Goal: Task Accomplishment & Management: Complete application form

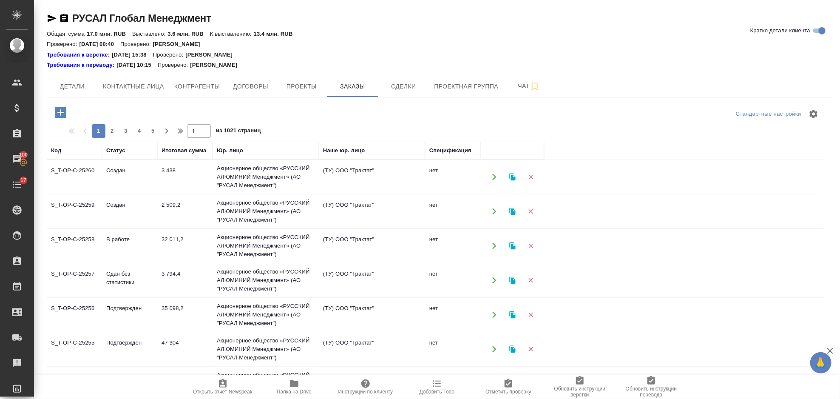
click at [60, 108] on icon "button" at bounding box center [60, 112] width 11 height 11
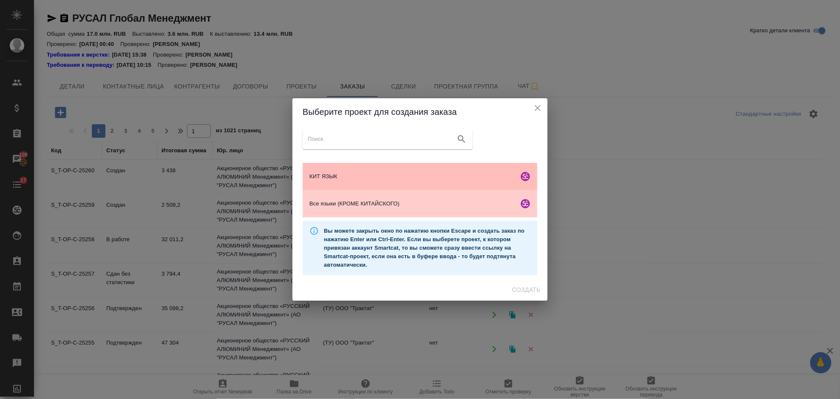
click at [367, 184] on div "КИТ ЯЗЫК" at bounding box center [420, 176] width 235 height 27
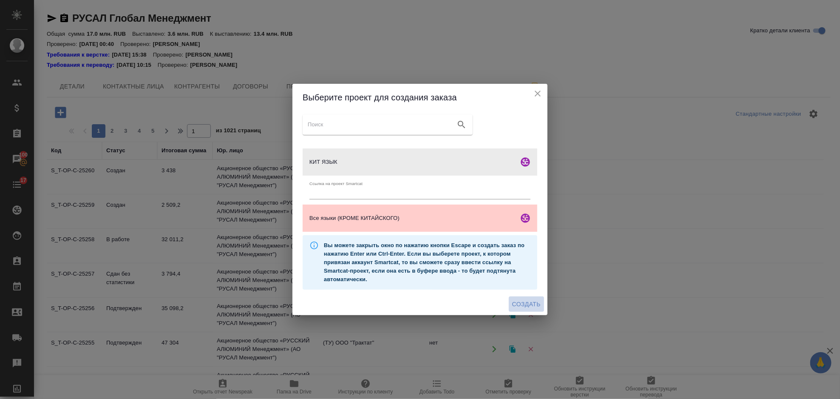
click at [526, 310] on button "Создать" at bounding box center [526, 304] width 35 height 16
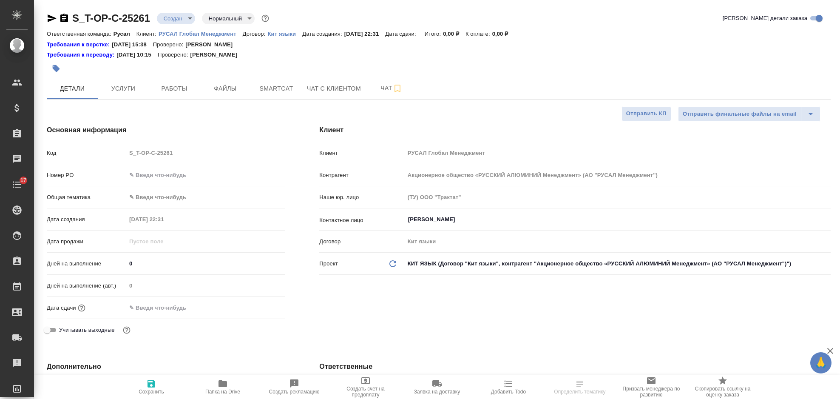
select select "RU"
type input "[PERSON_NAME]"
click at [173, 174] on input "text" at bounding box center [206, 175] width 158 height 12
type input "от Исаева_24.09"
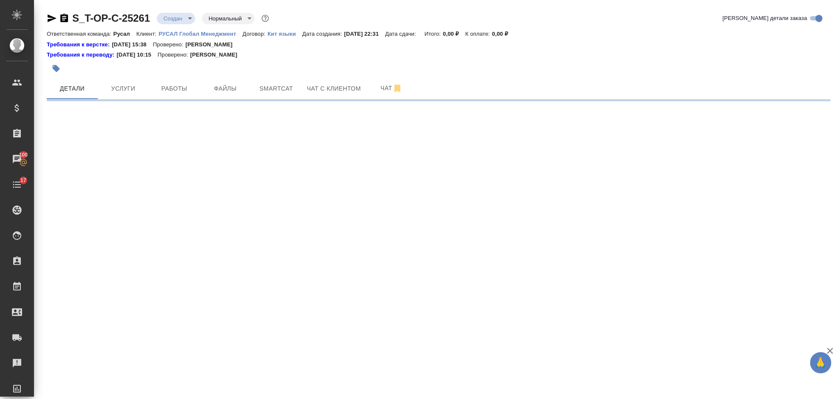
select select "RU"
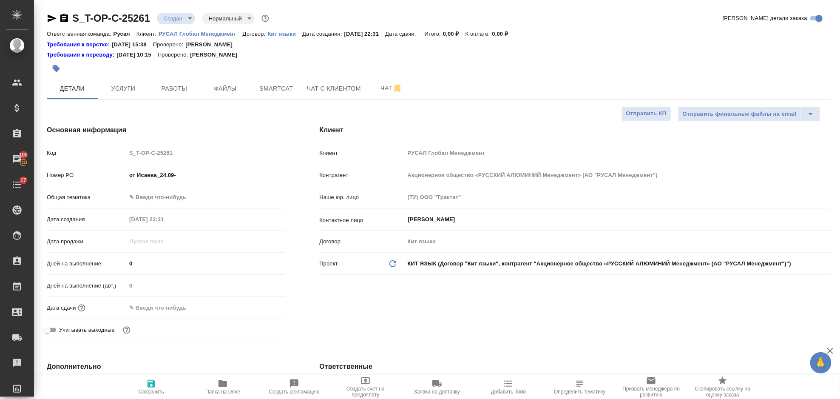
type textarea "x"
click at [197, 174] on input "от Исаева_24.09-" at bounding box center [205, 175] width 159 height 12
type input "от Исаева_24.09-6"
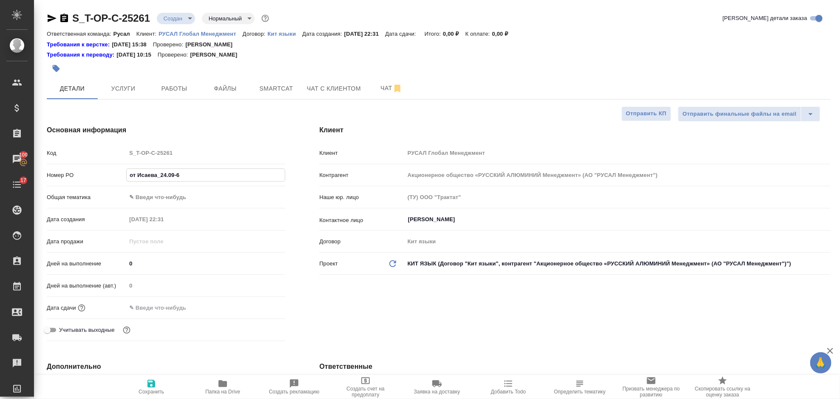
type textarea "x"
type input "от Исаева_24.09-6"
click at [160, 199] on body "🙏 .cls-1 fill:#fff; AWATERA [PERSON_NAME] Спецификации Заказы 100 Чаты 17 Todo …" at bounding box center [420, 199] width 840 height 399
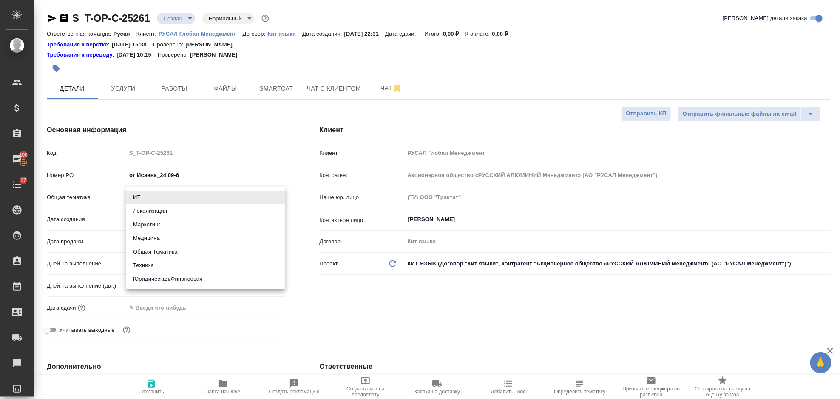
click at [183, 250] on li "Общая Тематика" at bounding box center [205, 252] width 159 height 14
type input "obtem"
type textarea "x"
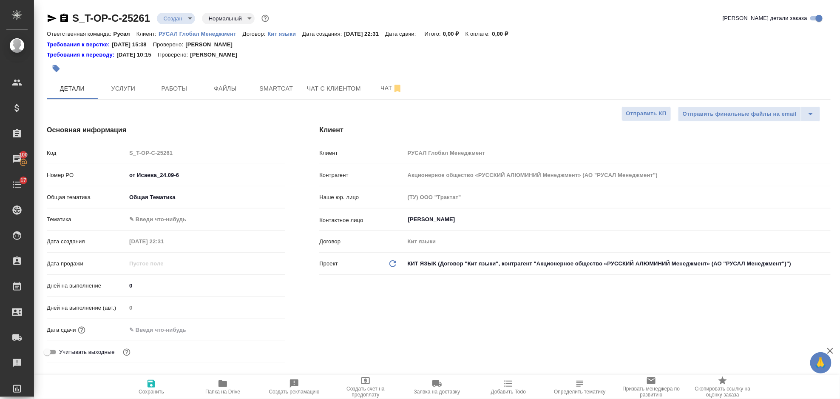
click at [174, 217] on body "🙏 .cls-1 fill:#fff; AWATERA [PERSON_NAME] Спецификации Заказы 100 Чаты 17 Todo …" at bounding box center [420, 199] width 840 height 399
click at [183, 224] on li "Общая Тематика" at bounding box center [205, 220] width 159 height 14
type textarea "x"
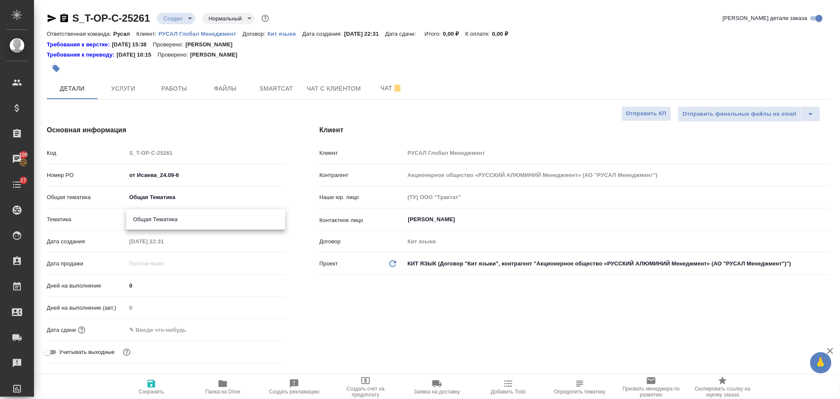
type input "6012b1ca196b0e5c9229a120"
drag, startPoint x: 191, startPoint y: 327, endPoint x: 199, endPoint y: 327, distance: 8.1
click at [191, 327] on input "text" at bounding box center [164, 330] width 74 height 12
click at [258, 330] on icon "button" at bounding box center [261, 329] width 10 height 10
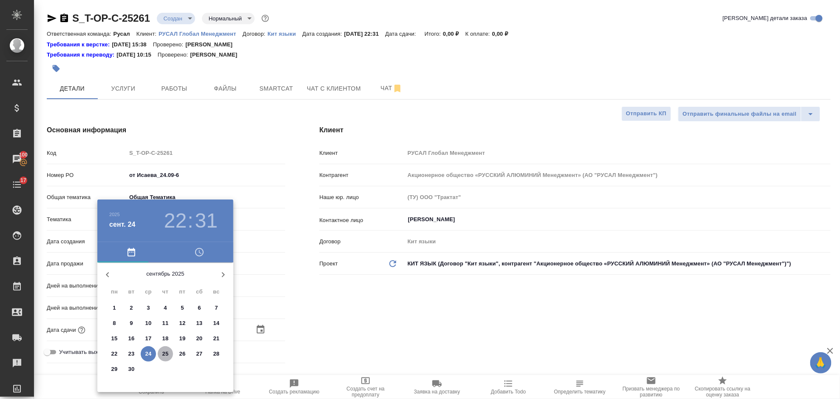
click at [173, 353] on span "25" at bounding box center [165, 354] width 15 height 9
type input "[DATE] 22:31"
type textarea "x"
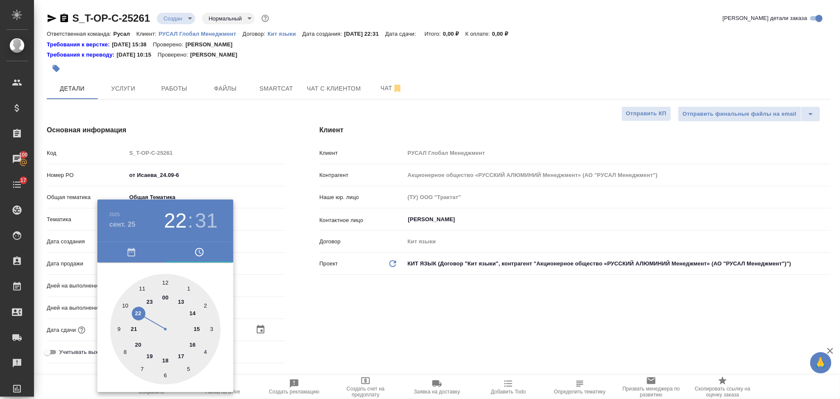
click at [181, 301] on div at bounding box center [165, 329] width 111 height 111
type input "[DATE] 13:31"
type textarea "x"
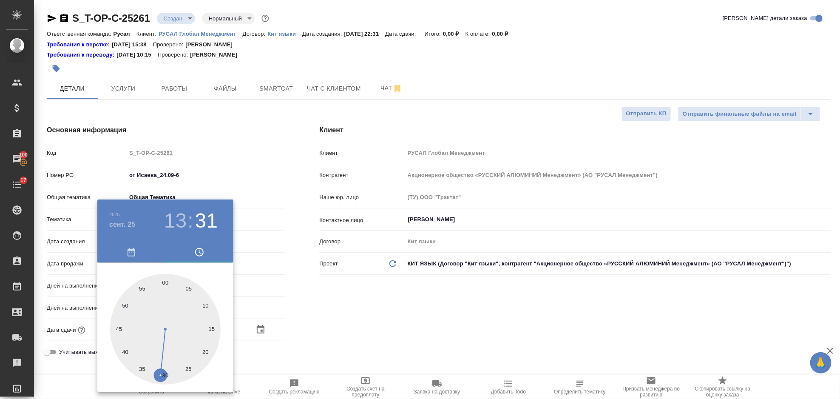
click at [164, 371] on div at bounding box center [165, 329] width 111 height 111
type input "[DATE] 13:30"
type textarea "x"
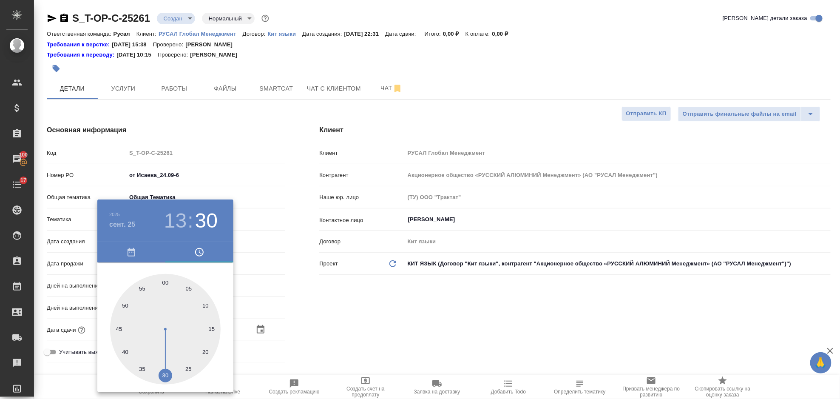
click at [336, 316] on div at bounding box center [420, 199] width 840 height 399
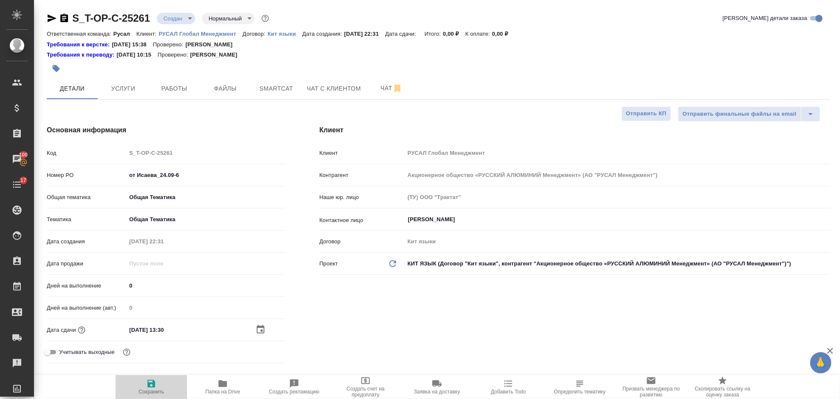
click at [153, 389] on span "Сохранить" at bounding box center [152, 392] width 26 height 6
type textarea "x"
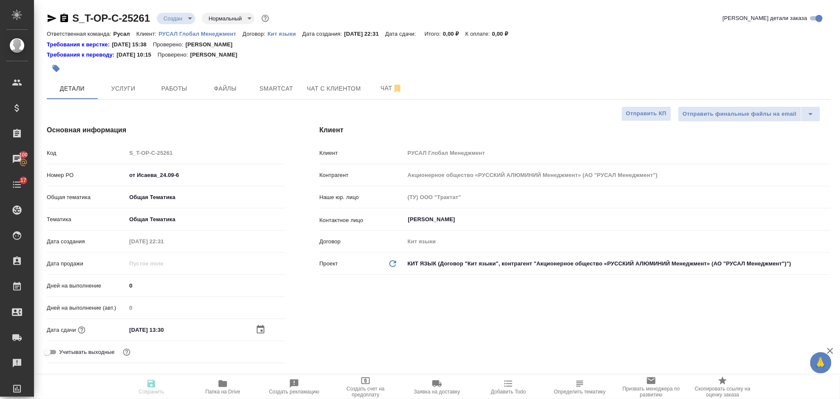
type textarea "x"
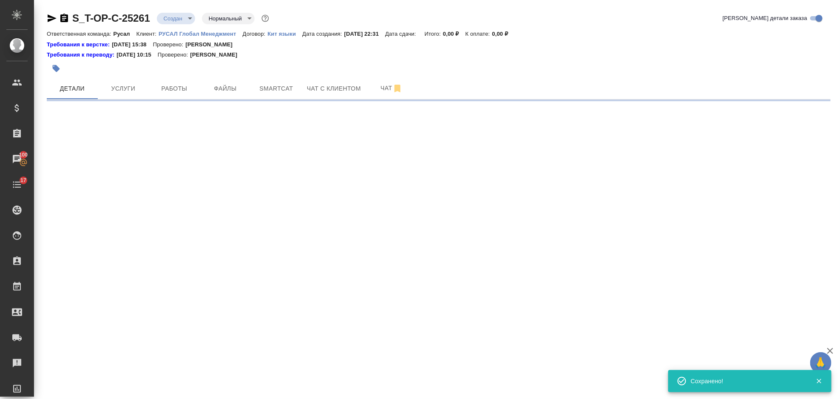
select select "RU"
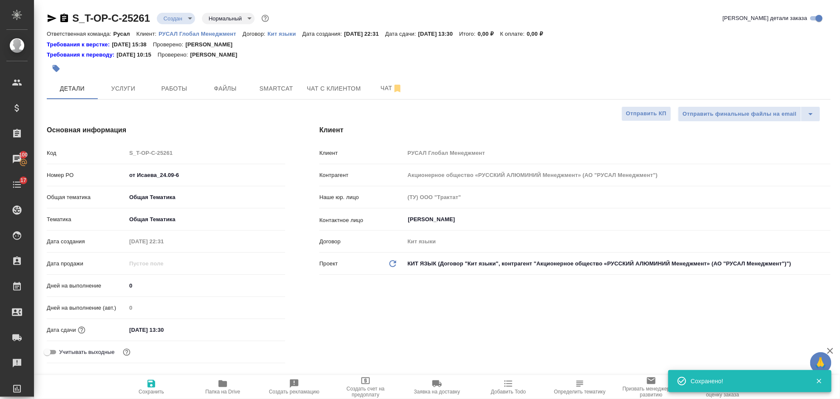
type textarea "x"
click at [228, 89] on span "Файлы" at bounding box center [225, 88] width 41 height 11
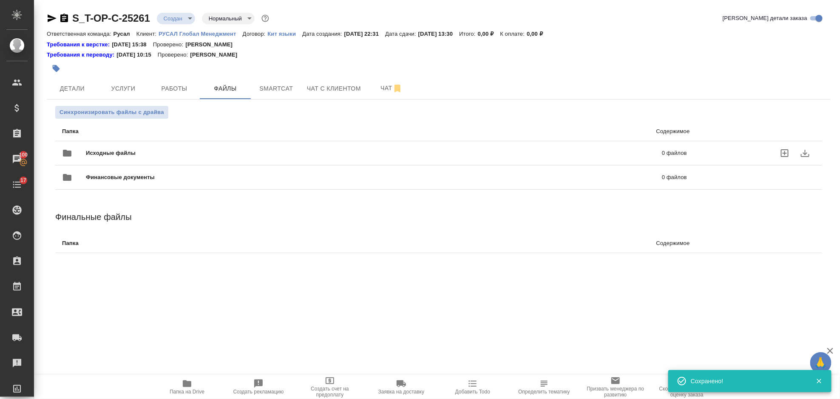
click at [134, 150] on span "Исходные файлы" at bounding box center [242, 153] width 313 height 9
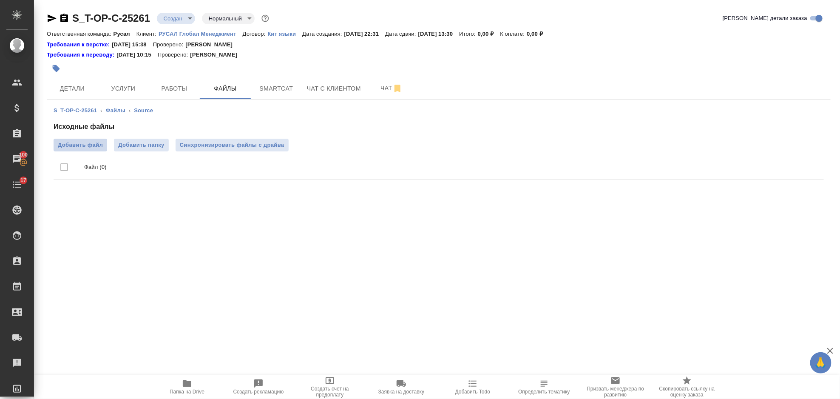
click at [84, 145] on span "Добавить файл" at bounding box center [80, 145] width 45 height 9
click at [0, 0] on input "Добавить файл" at bounding box center [0, 0] width 0 height 0
click at [76, 85] on span "Детали" at bounding box center [72, 88] width 41 height 11
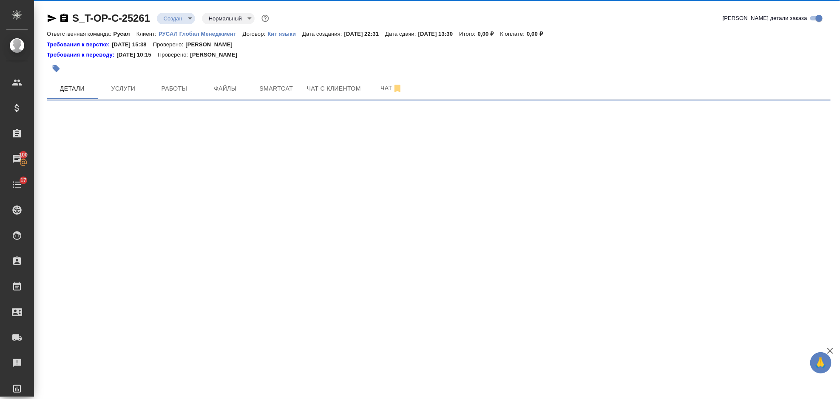
select select "RU"
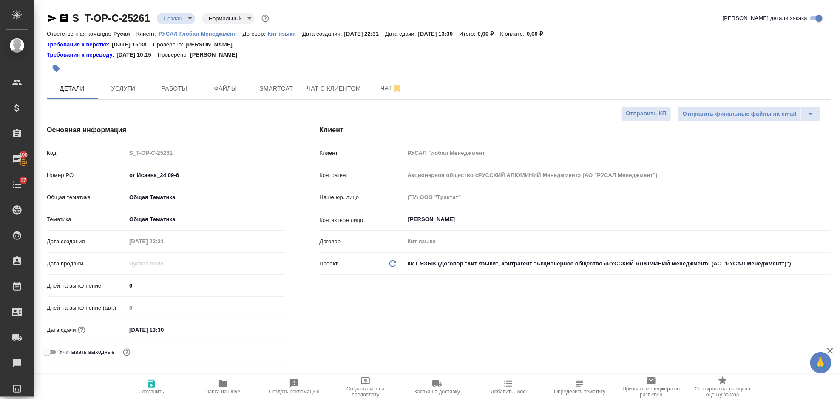
type textarea "x"
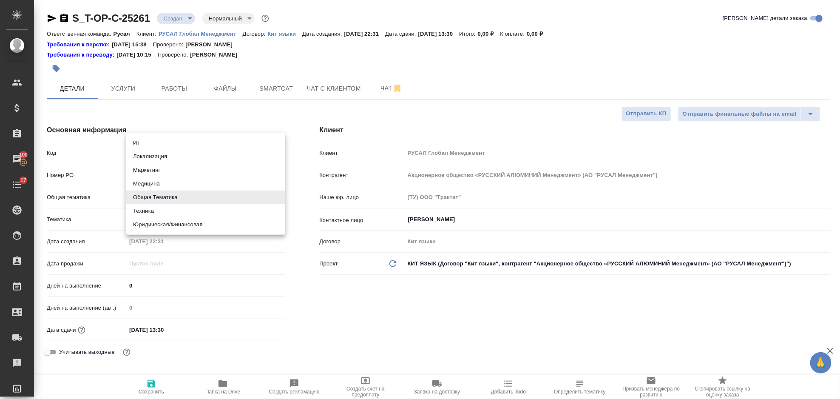
click at [164, 192] on body "🙏 .cls-1 fill:#fff; AWATERA [PERSON_NAME] Спецификации Заказы 100 Чаты 17 Todo …" at bounding box center [420, 199] width 840 height 399
click at [170, 168] on li "Маркетинг" at bounding box center [205, 170] width 159 height 14
type input "marketing"
type textarea "x"
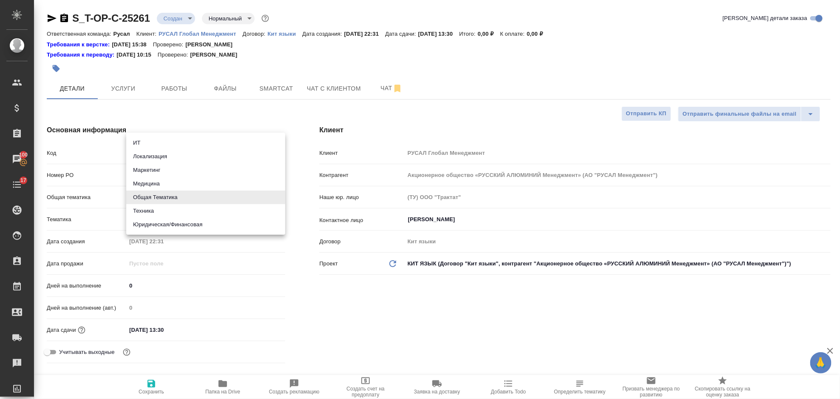
type textarea "x"
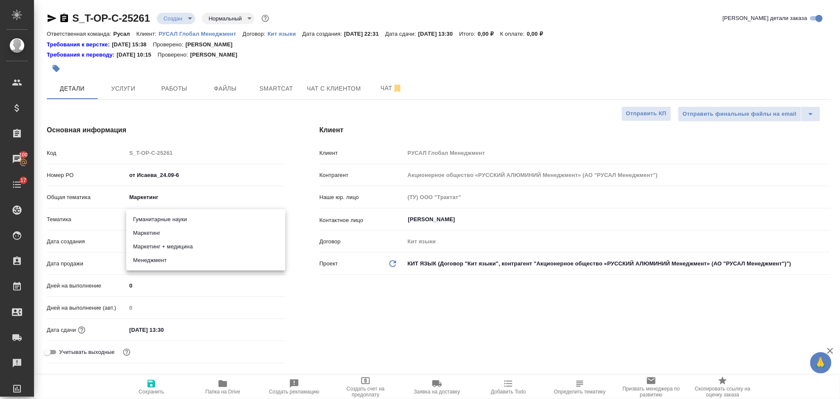
click at [166, 217] on body "🙏 .cls-1 fill:#fff; AWATERA [PERSON_NAME] Спецификации Заказы 100 Чаты 17 Todo …" at bounding box center [420, 199] width 840 height 399
click at [206, 262] on li "Менеджмент" at bounding box center [205, 260] width 159 height 14
type input "5a8b8b956a9677013d343d4c"
type textarea "x"
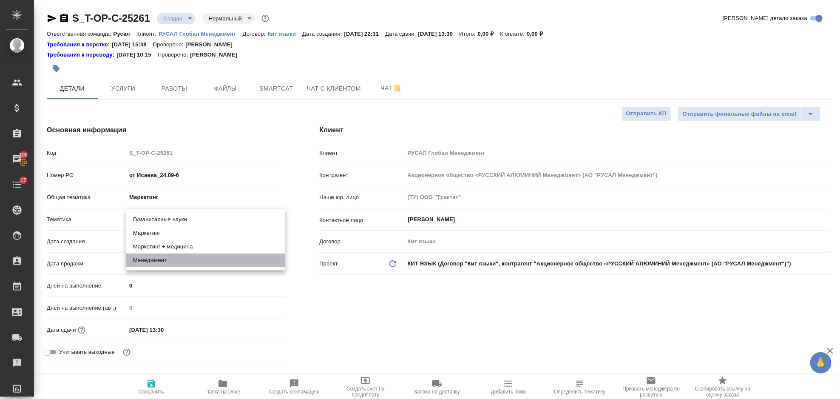
type textarea "x"
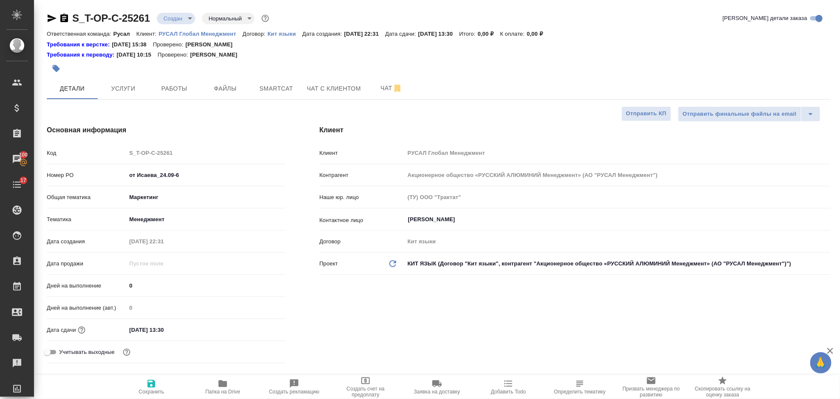
click at [154, 384] on icon "button" at bounding box center [152, 384] width 8 height 8
type textarea "x"
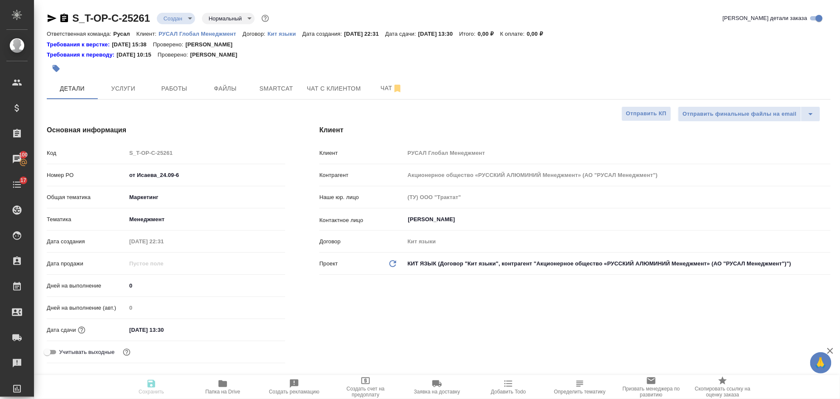
type textarea "x"
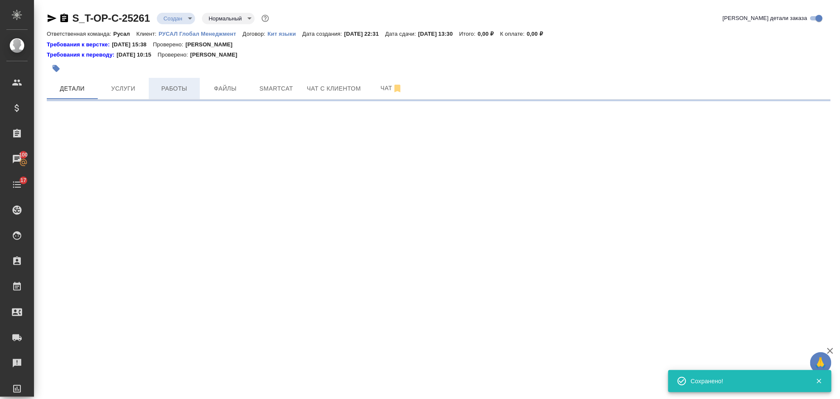
select select "RU"
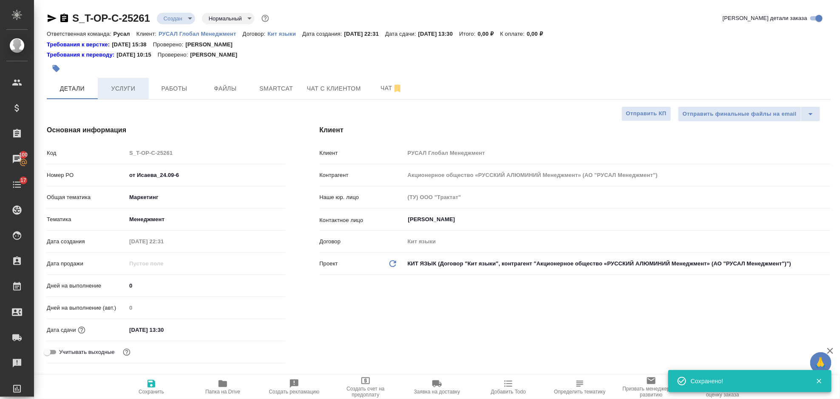
type textarea "x"
click at [121, 83] on span "Услуги" at bounding box center [123, 88] width 41 height 11
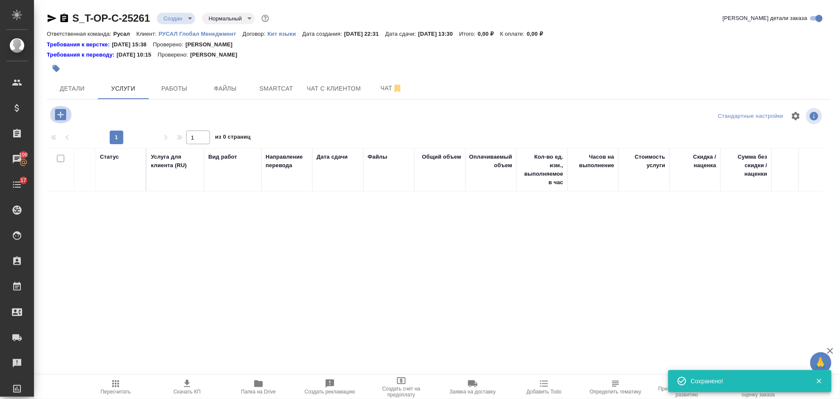
click at [57, 119] on icon "button" at bounding box center [60, 114] width 11 height 11
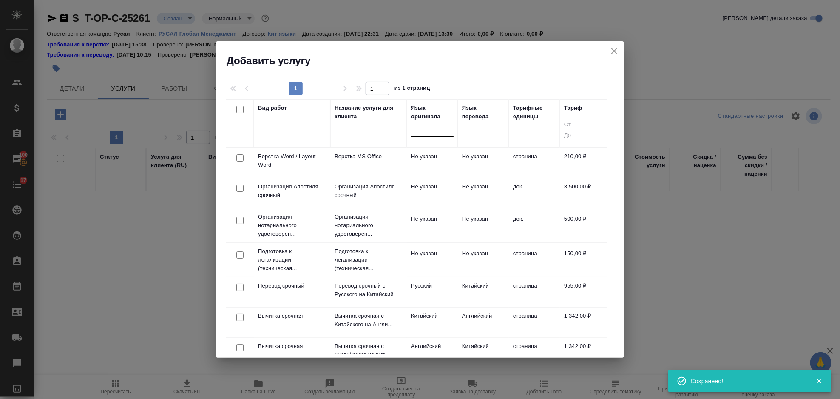
click at [433, 123] on div at bounding box center [432, 128] width 43 height 12
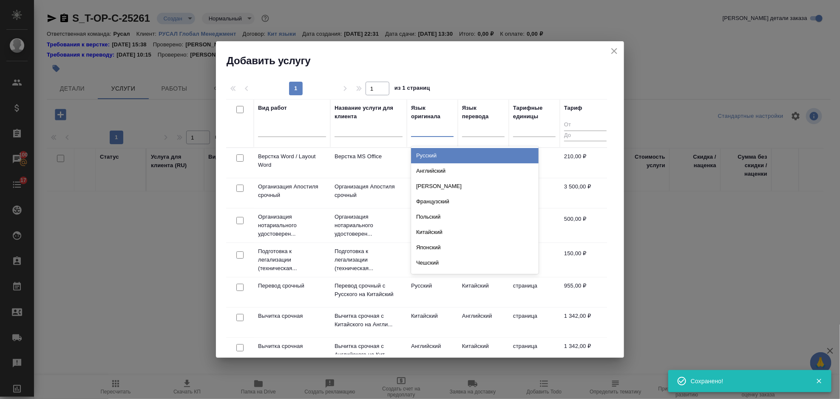
click at [444, 156] on div "Русский" at bounding box center [475, 155] width 128 height 15
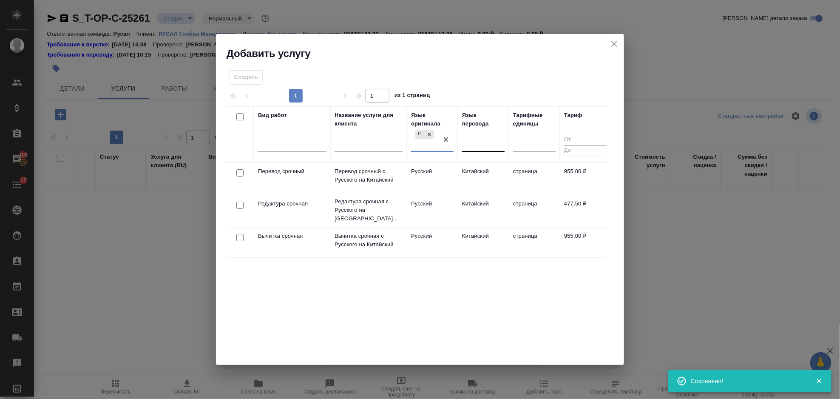
click at [479, 137] on div at bounding box center [483, 143] width 43 height 12
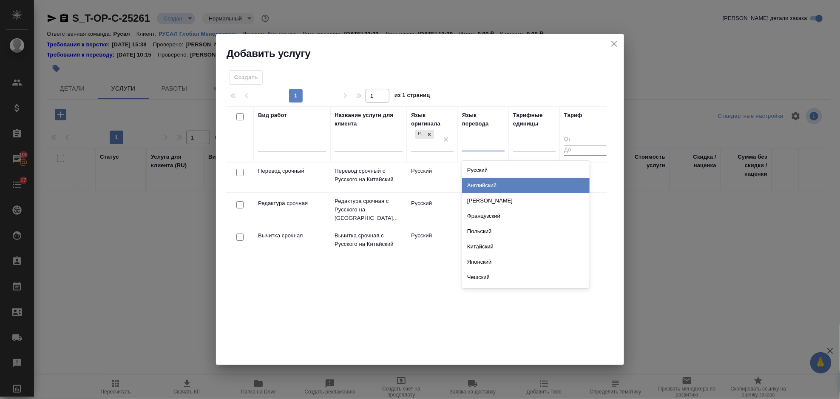
click at [493, 186] on div "Английский" at bounding box center [526, 185] width 128 height 15
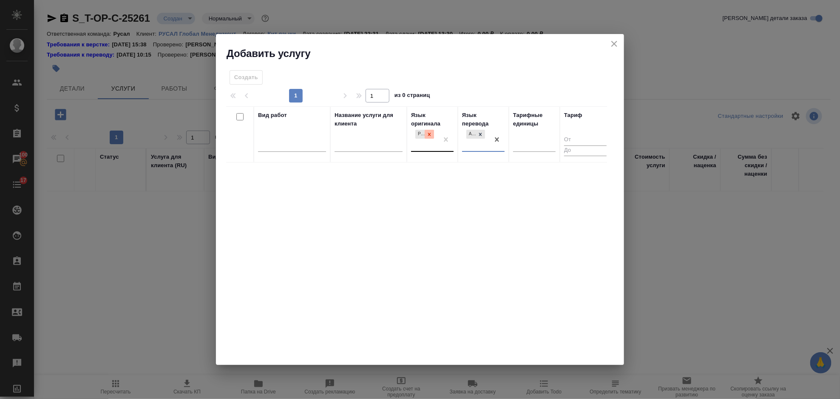
click at [432, 137] on icon at bounding box center [430, 134] width 6 height 6
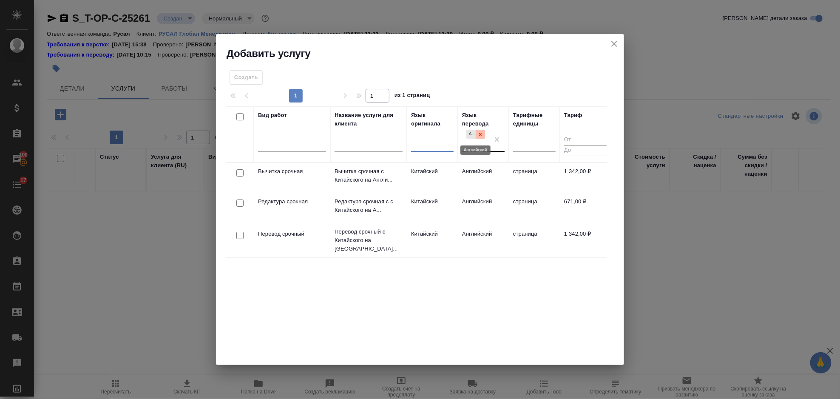
click at [482, 133] on icon at bounding box center [481, 134] width 6 height 6
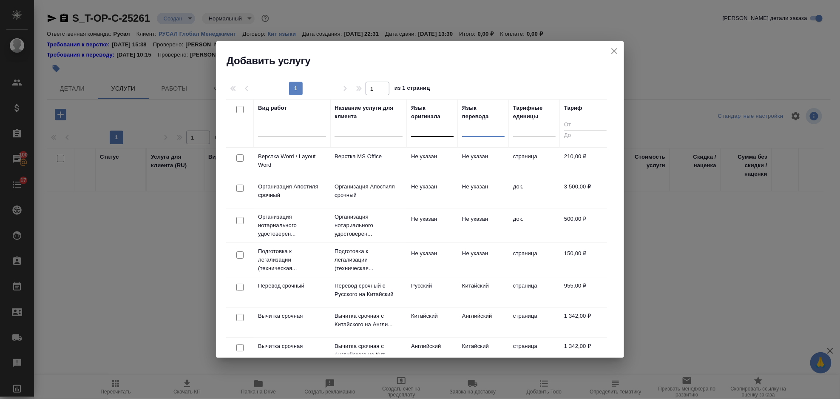
click at [418, 131] on div at bounding box center [432, 128] width 43 height 12
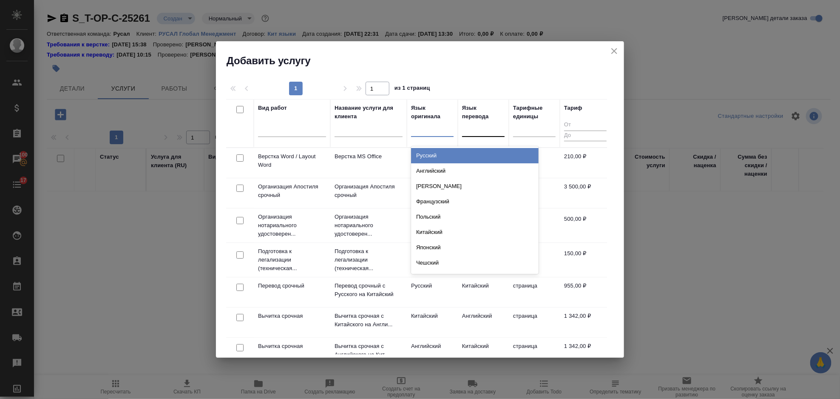
click at [435, 152] on div "Русский" at bounding box center [475, 155] width 128 height 15
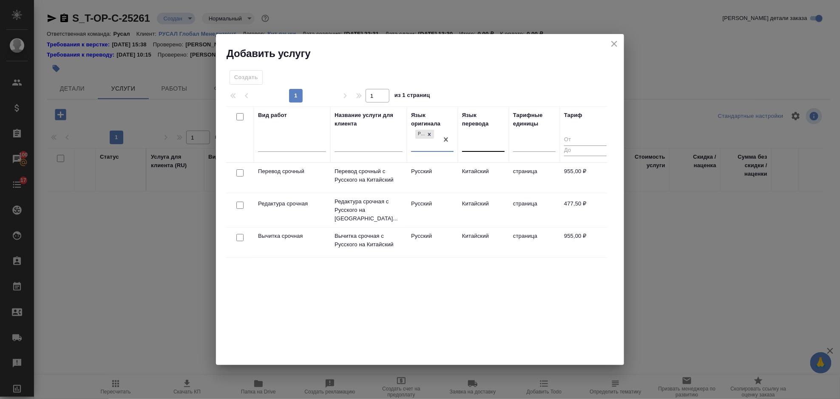
click at [482, 140] on div at bounding box center [483, 143] width 43 height 12
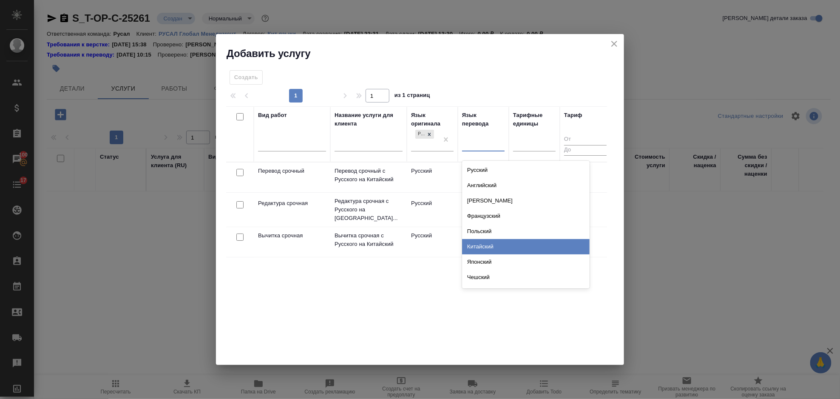
click at [487, 244] on div "Китайский" at bounding box center [526, 246] width 128 height 15
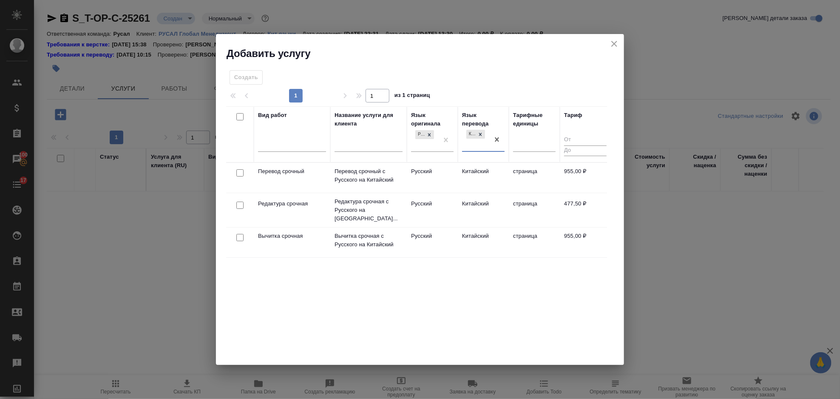
click at [243, 172] on input "checkbox" at bounding box center [239, 172] width 7 height 7
checkbox input "true"
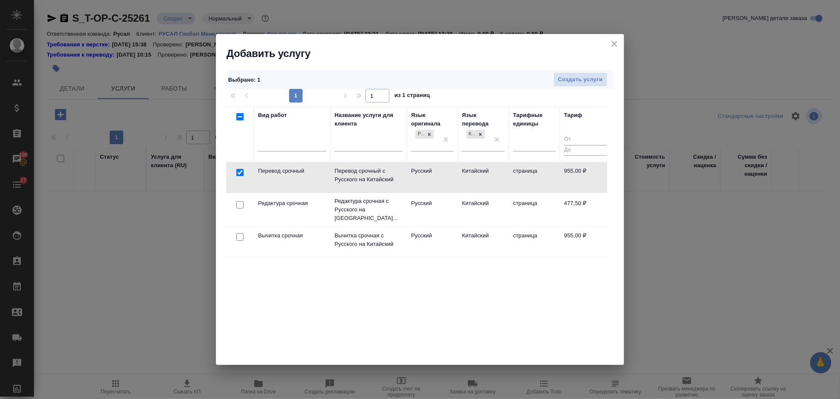
click at [241, 199] on td at bounding box center [240, 210] width 28 height 30
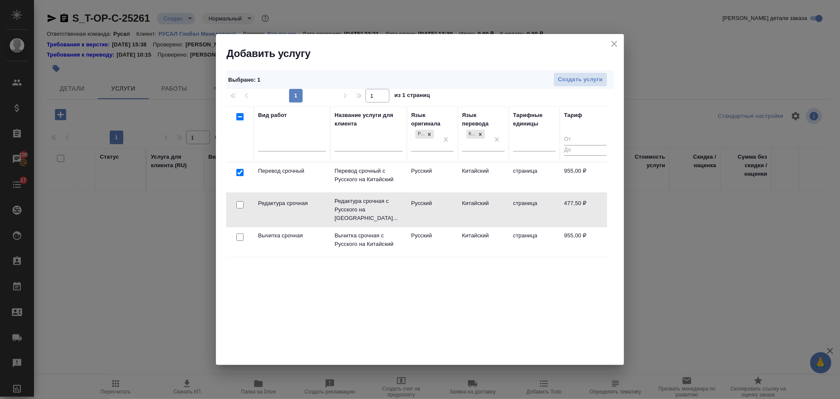
drag, startPoint x: 241, startPoint y: 202, endPoint x: 277, endPoint y: 196, distance: 36.6
click at [241, 202] on input "checkbox" at bounding box center [239, 204] width 7 height 7
checkbox input "true"
click at [583, 78] on span "Создать услуги" at bounding box center [580, 80] width 45 height 10
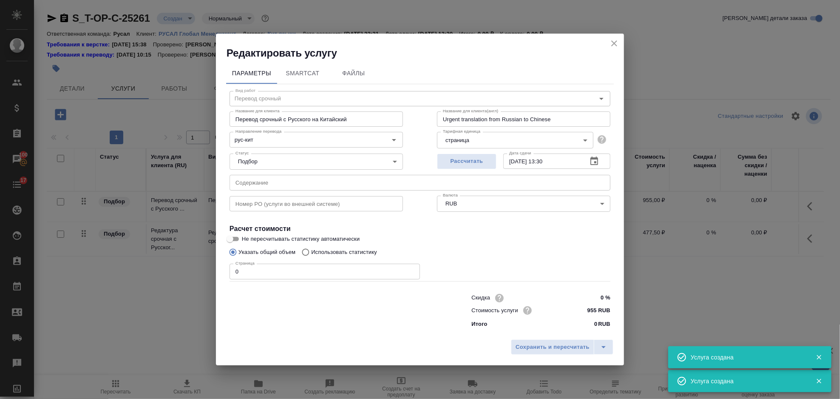
type input "Перевод срочный"
type input "Перевод срочный с Русского на Китайский"
type input "Urgent translation from Russian to Chinese"
type input "955 RUB"
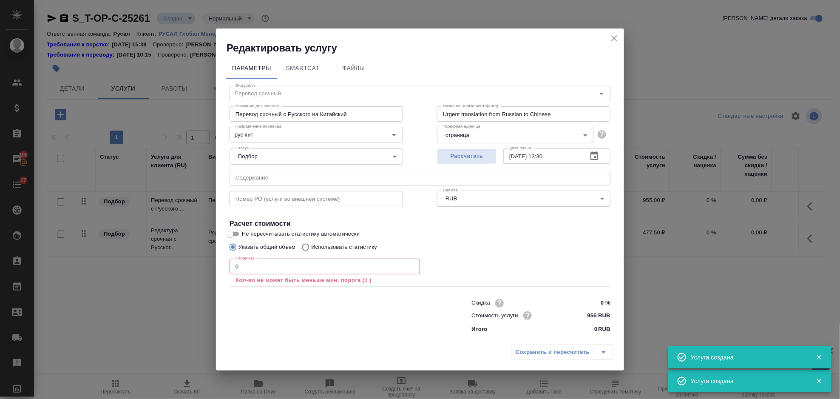
click at [285, 181] on input "text" at bounding box center [420, 177] width 381 height 15
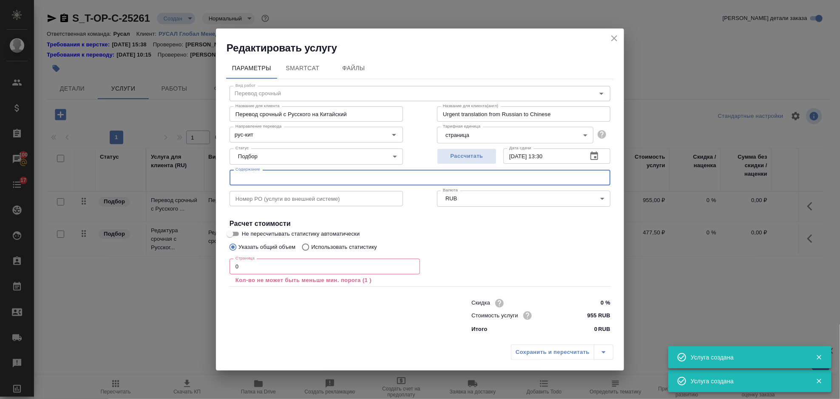
paste input "Программа"
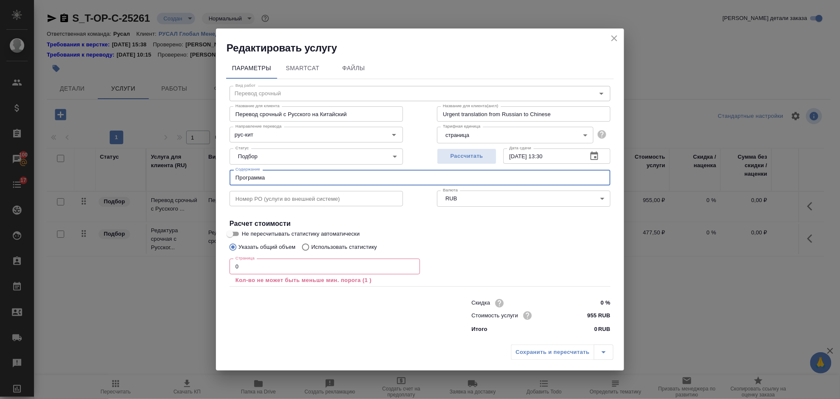
type input "Программа"
click at [242, 265] on input "0" at bounding box center [325, 266] width 191 height 15
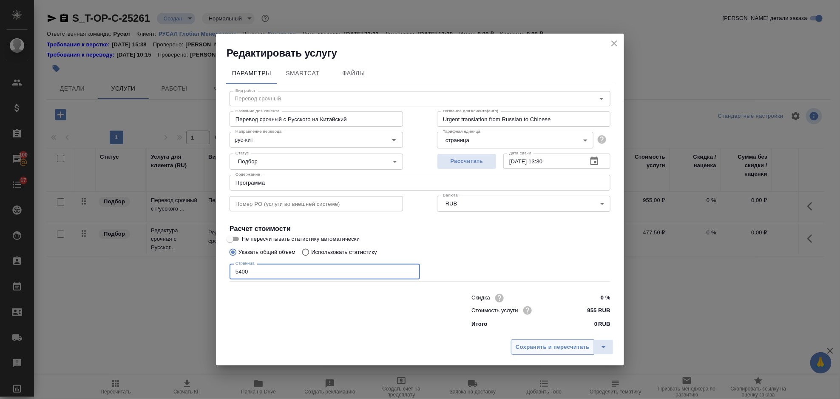
type input "5400"
click at [531, 342] on span "Сохранить и пересчитать" at bounding box center [553, 347] width 74 height 10
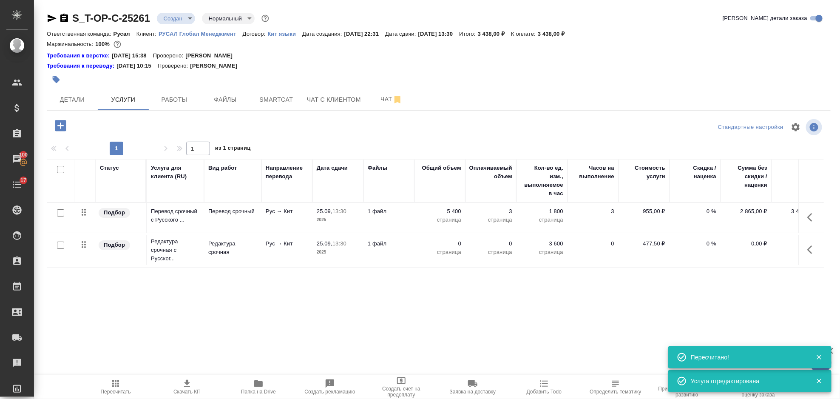
click at [814, 247] on icon "button" at bounding box center [813, 250] width 10 height 10
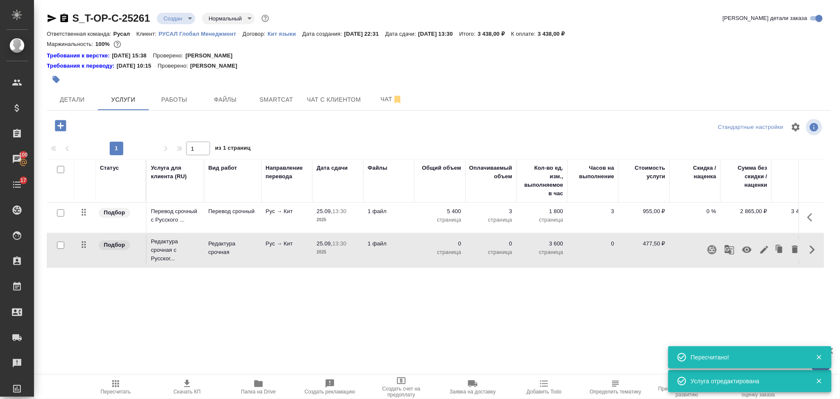
click at [766, 249] on icon "button" at bounding box center [765, 250] width 8 height 8
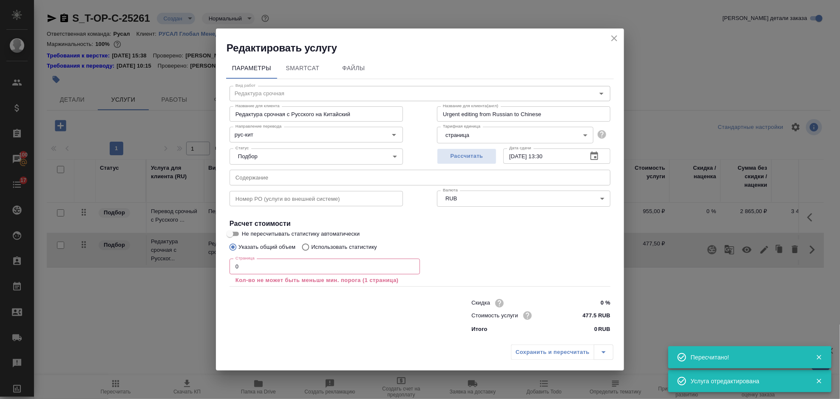
click at [299, 264] on input "0" at bounding box center [325, 266] width 191 height 15
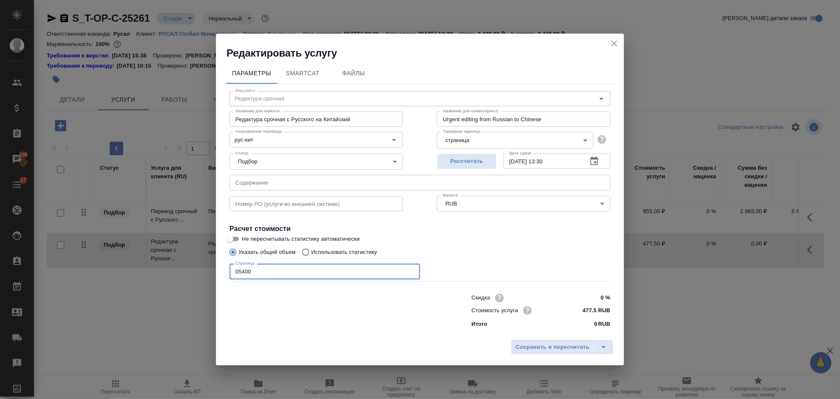
click at [238, 270] on input "05400" at bounding box center [325, 271] width 191 height 15
type input "5400"
click at [534, 347] on span "Сохранить и пересчитать" at bounding box center [553, 347] width 74 height 10
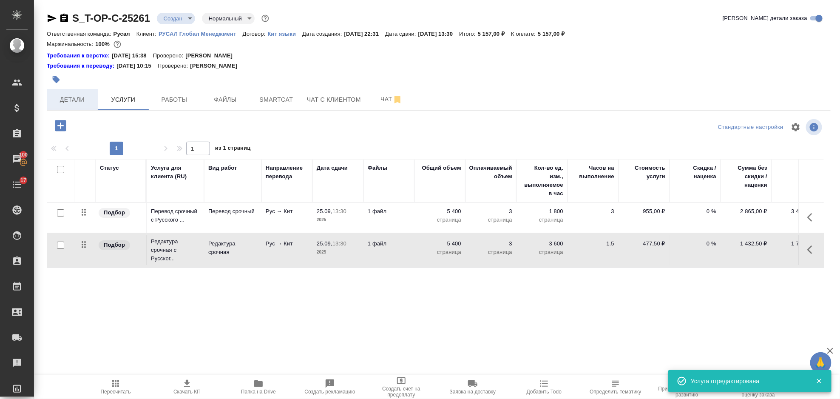
click at [86, 97] on span "Детали" at bounding box center [72, 99] width 41 height 11
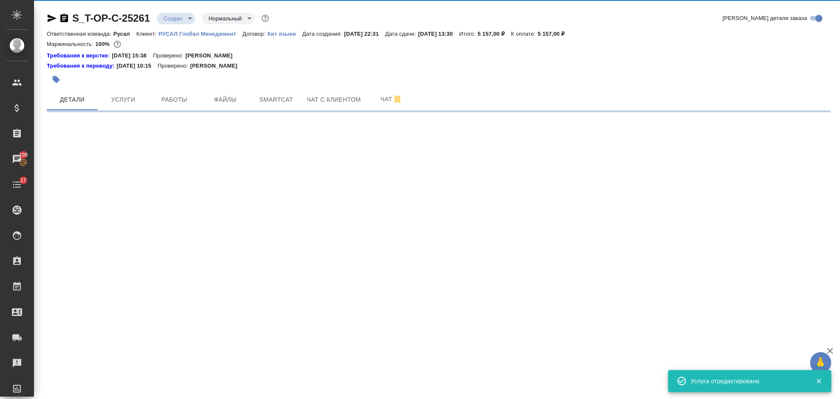
select select "RU"
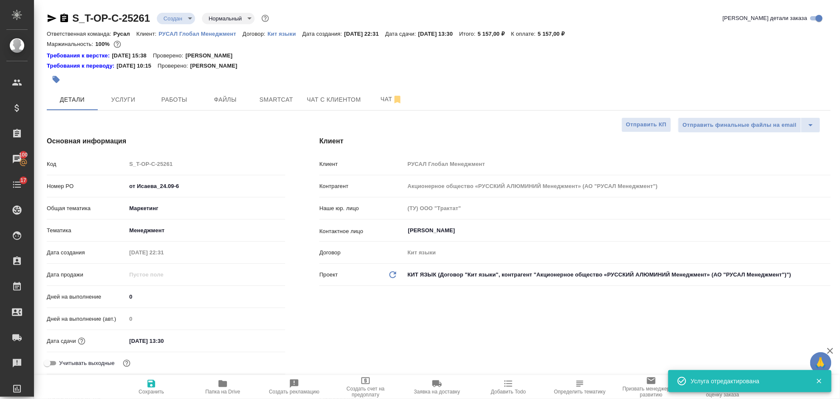
type textarea "x"
click at [65, 18] on icon "button" at bounding box center [64, 18] width 10 height 10
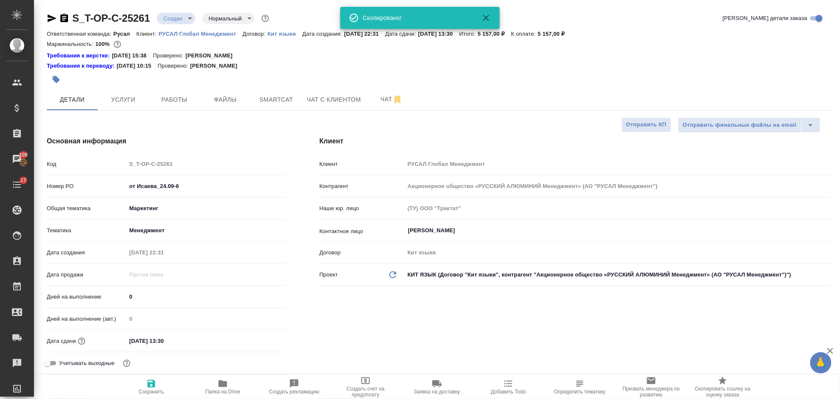
type textarea "x"
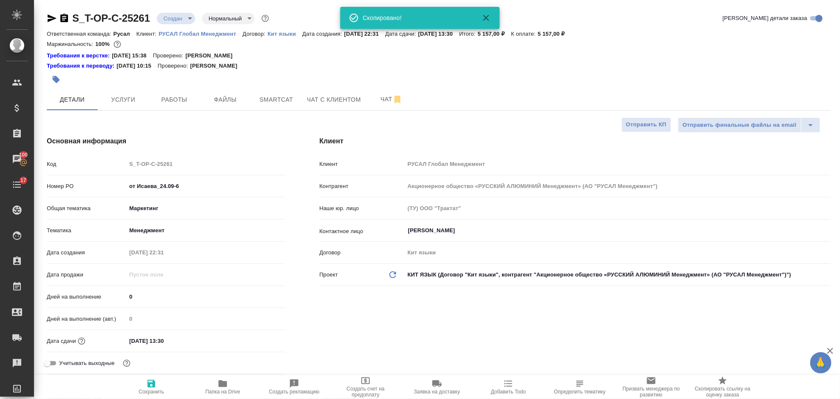
type textarea "x"
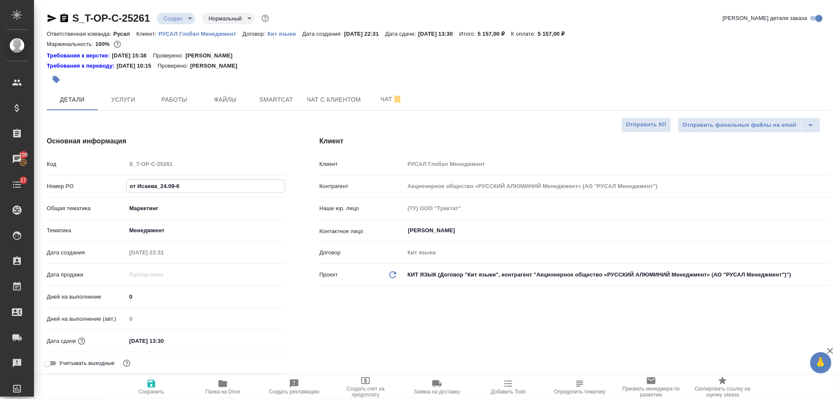
drag, startPoint x: 192, startPoint y: 189, endPoint x: 113, endPoint y: 186, distance: 79.2
click at [113, 187] on div "Номер PO от Исаева_24.09-6" at bounding box center [166, 186] width 239 height 15
type textarea "x"
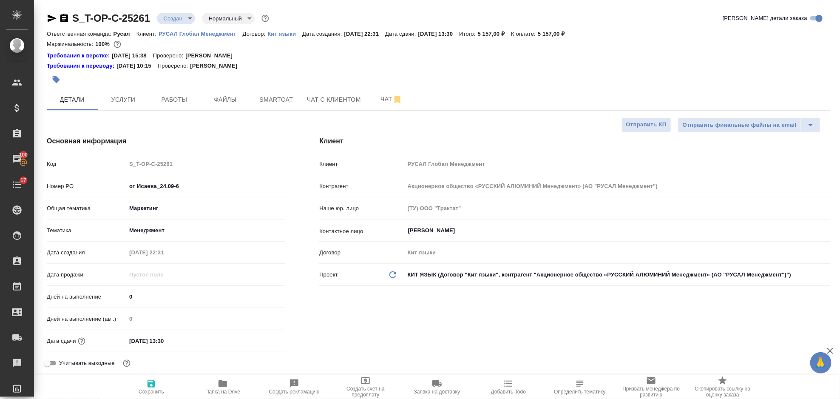
type textarea "x"
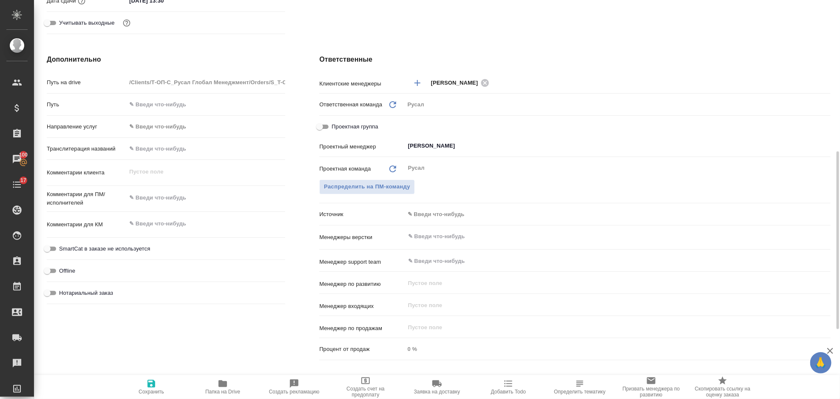
type textarea "x"
click at [171, 199] on textarea at bounding box center [205, 198] width 159 height 14
type textarea "[PERSON_NAME]"
type textarea "x"
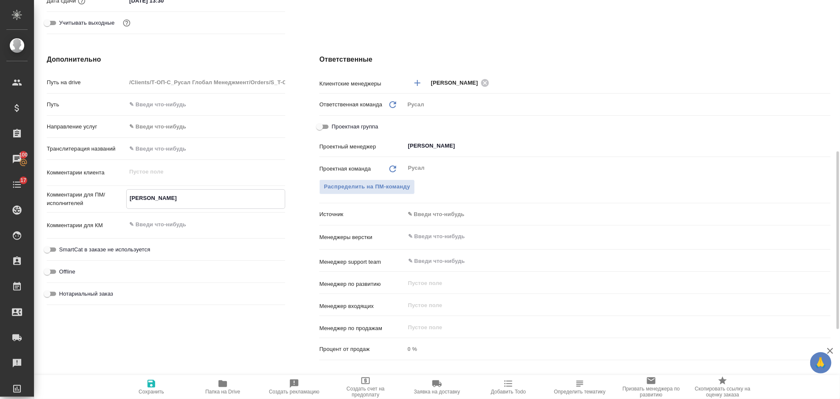
type textarea "x"
type textarea "ИС"
type textarea "x"
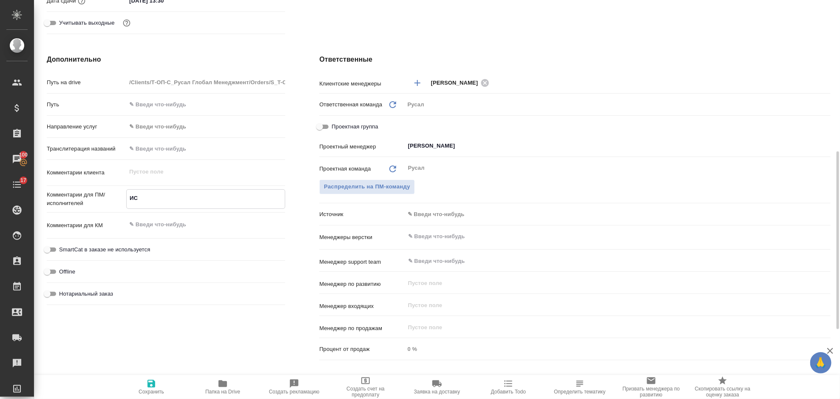
type textarea "[DEMOGRAPHIC_DATA]"
type textarea "x"
type textarea "ИСАЕ"
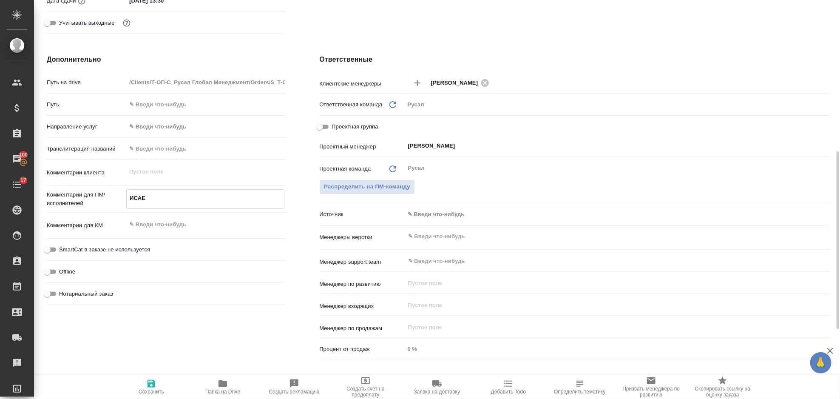
type textarea "x"
type textarea "[PERSON_NAME]"
type textarea "x"
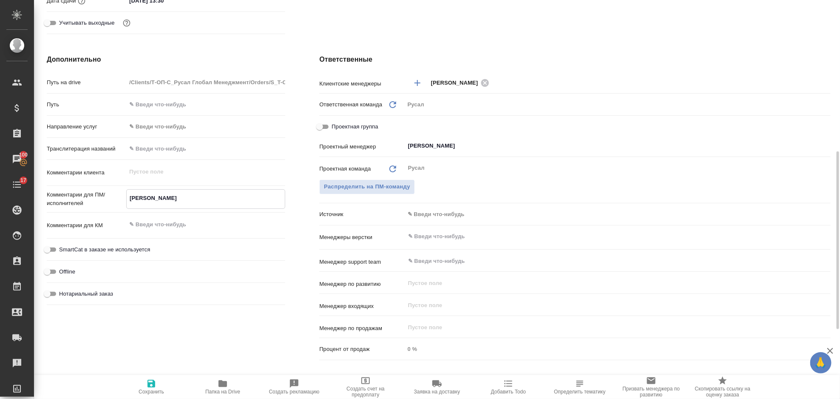
type textarea "x"
type textarea "[PERSON_NAME]"
type textarea "x"
click at [149, 387] on icon "button" at bounding box center [152, 384] width 8 height 8
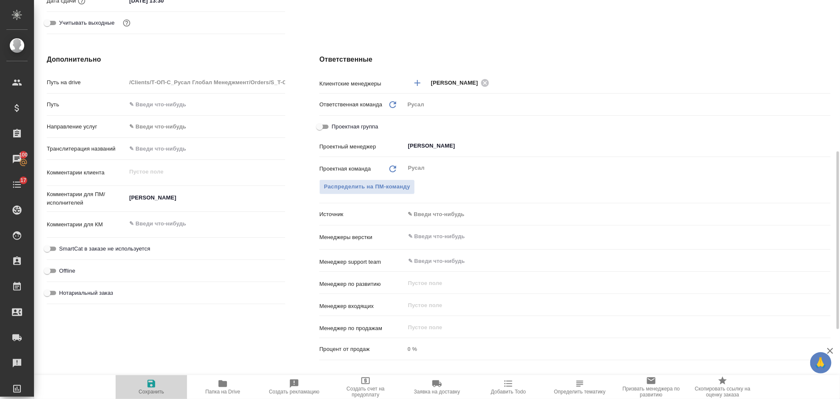
type textarea "x"
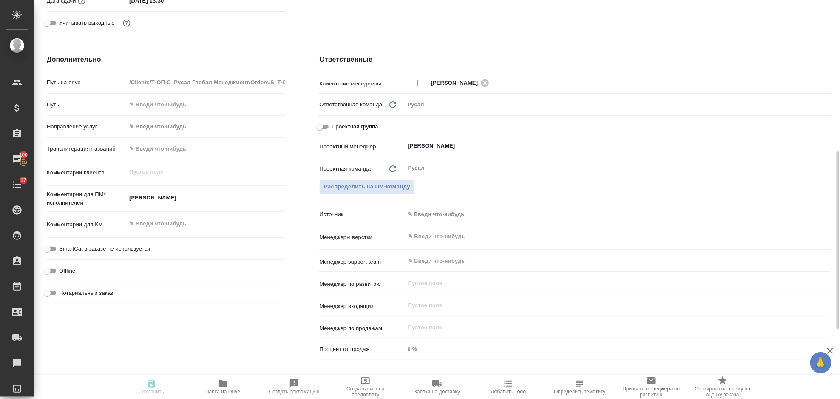
type textarea "x"
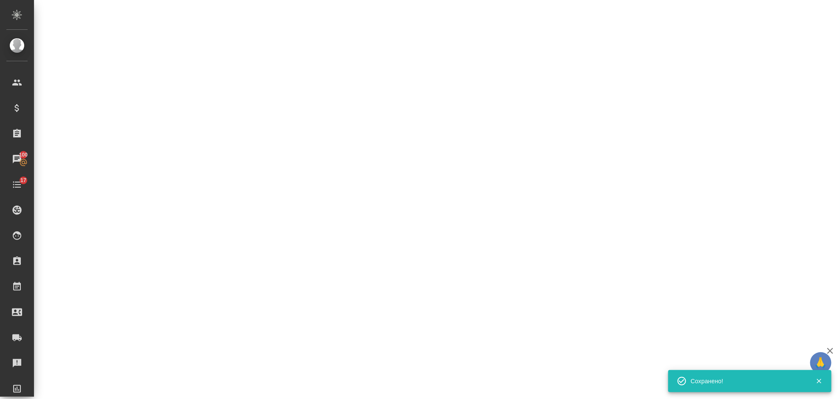
select select "RU"
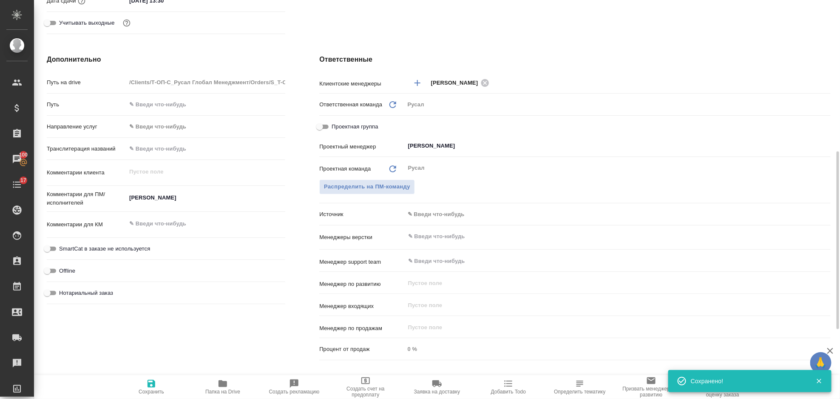
type textarea "x"
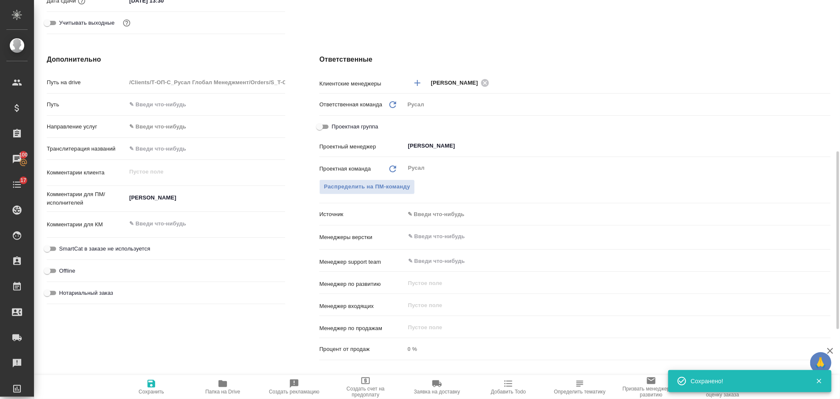
type textarea "x"
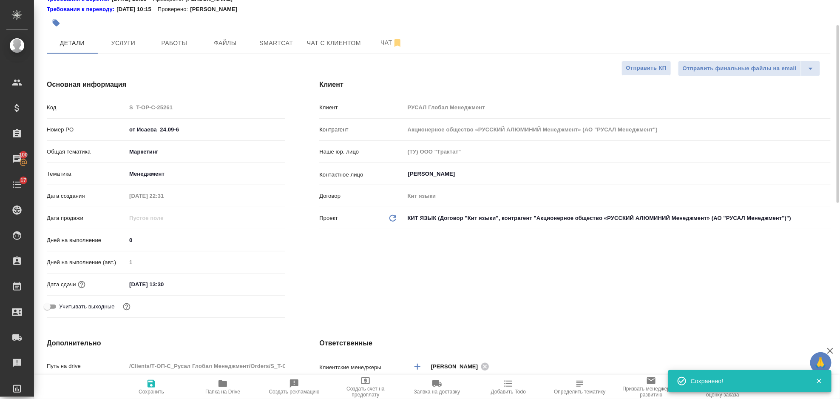
scroll to position [0, 0]
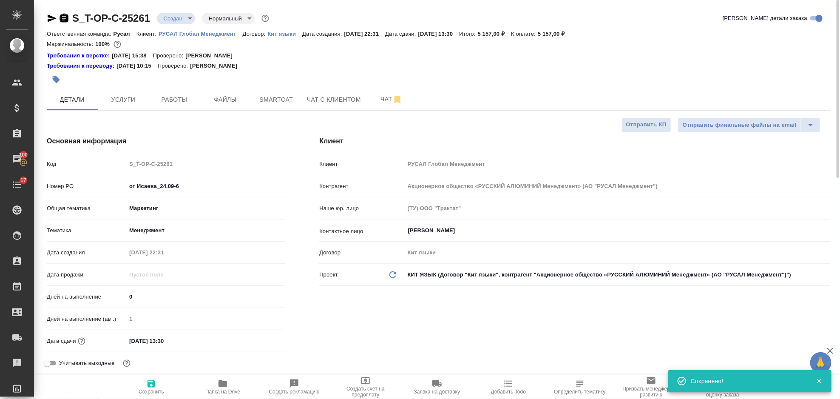
click at [64, 23] on icon "button" at bounding box center [64, 18] width 10 height 10
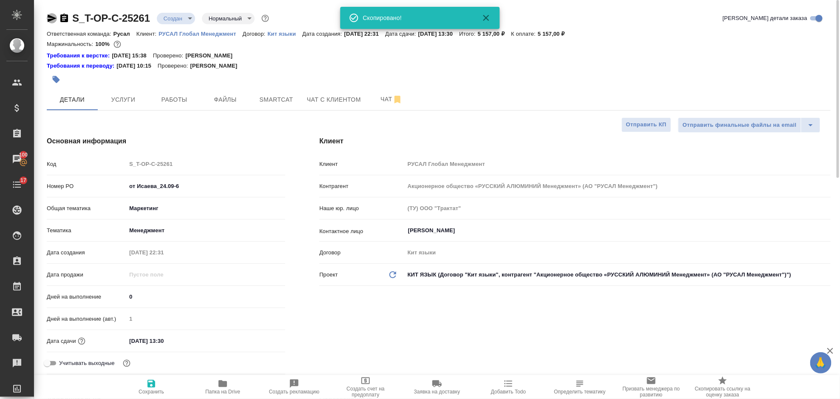
click at [50, 19] on icon "button" at bounding box center [52, 18] width 9 height 8
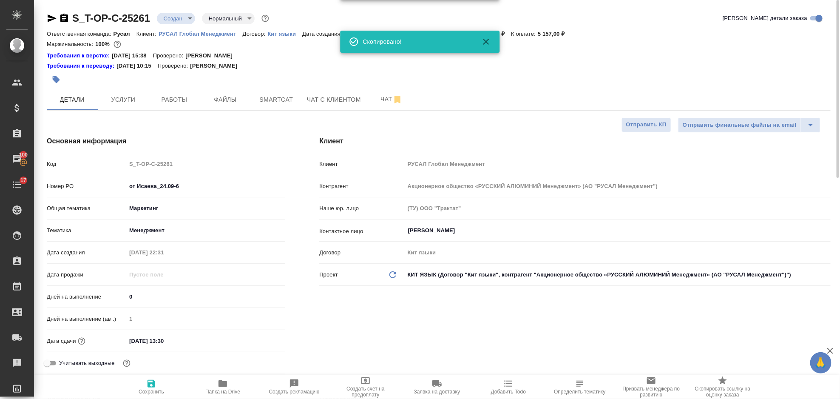
type textarea "x"
